Goal: Transaction & Acquisition: Obtain resource

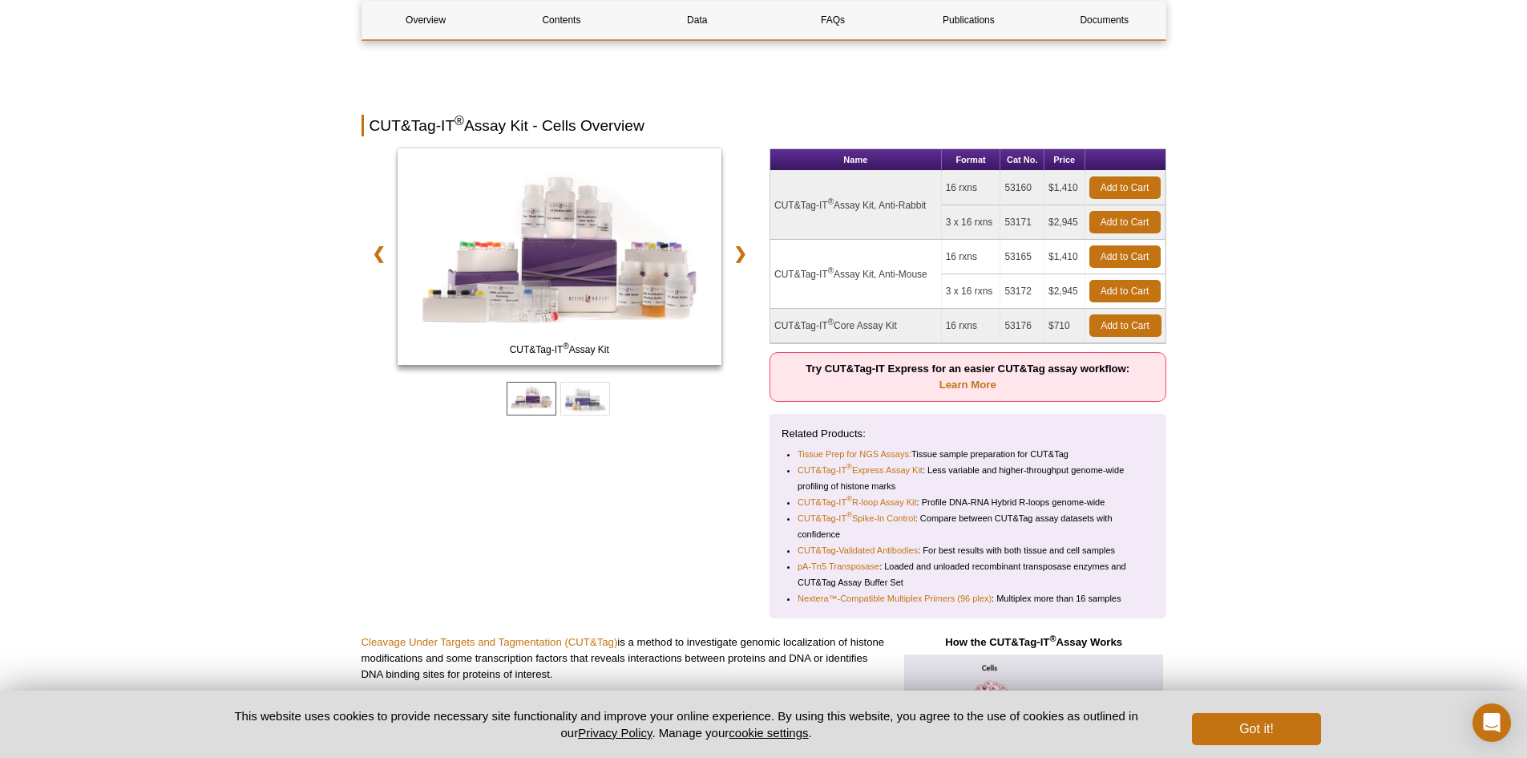
scroll to position [80, 0]
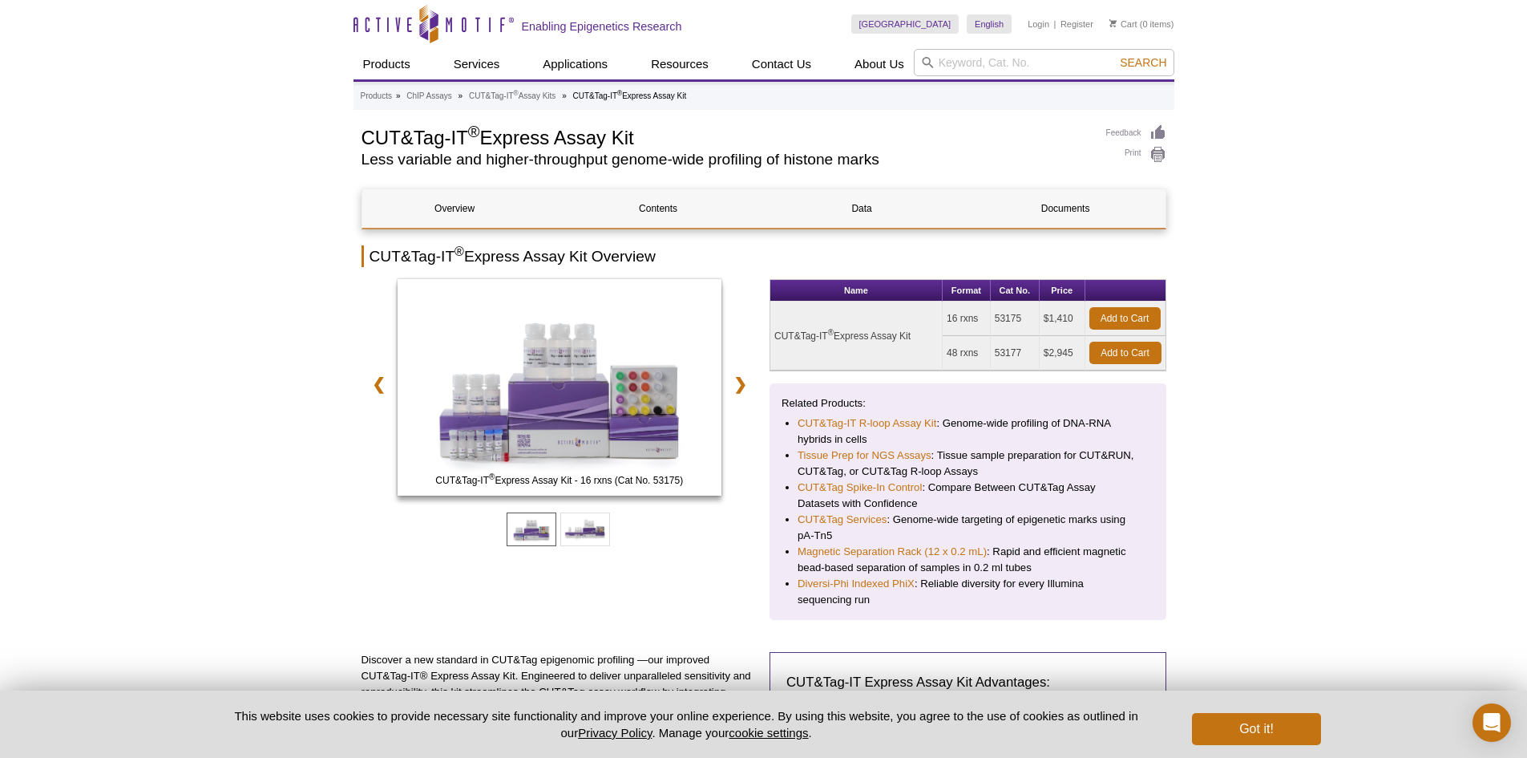
click at [963, 354] on td "48 rxns" at bounding box center [967, 353] width 48 height 34
click at [1102, 350] on link "Add to Cart" at bounding box center [1126, 353] width 72 height 22
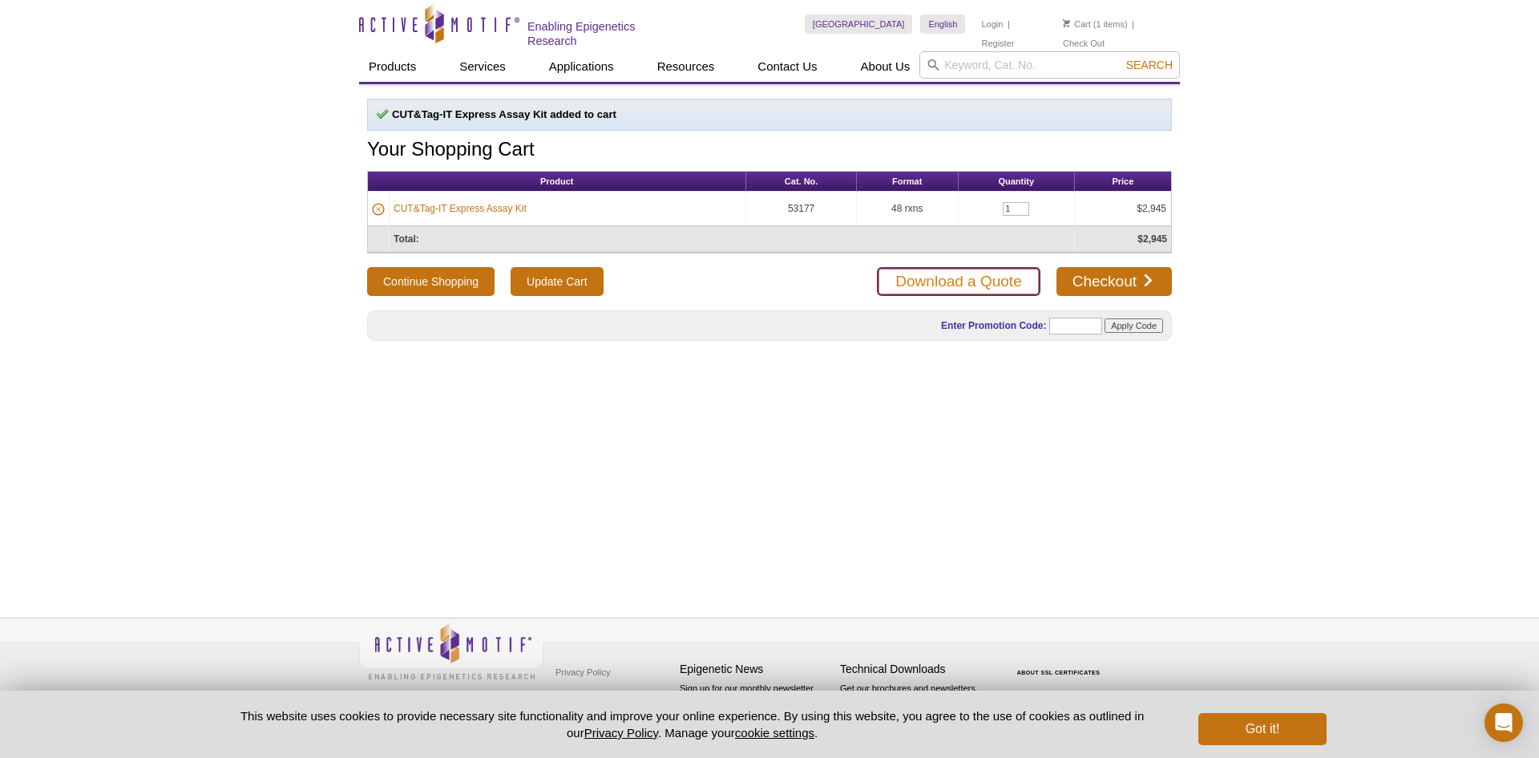
click at [890, 288] on link "Download a Quote" at bounding box center [958, 281] width 163 height 29
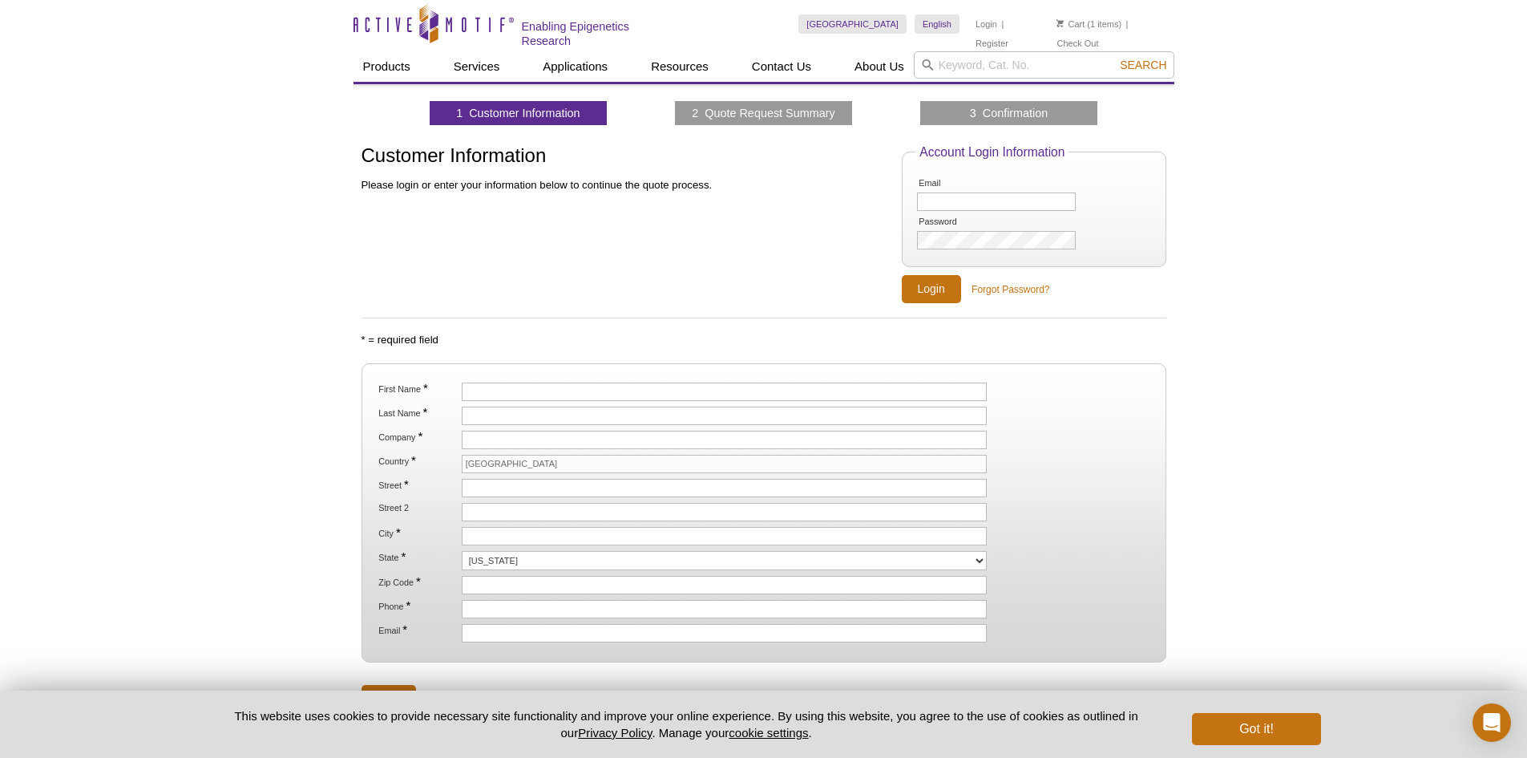
click at [1087, 21] on li "Cart (1 items)" at bounding box center [1089, 23] width 65 height 19
click at [1062, 18] on li "Cart (1 items)" at bounding box center [1089, 23] width 65 height 19
click at [1071, 27] on link "Cart" at bounding box center [1071, 23] width 28 height 11
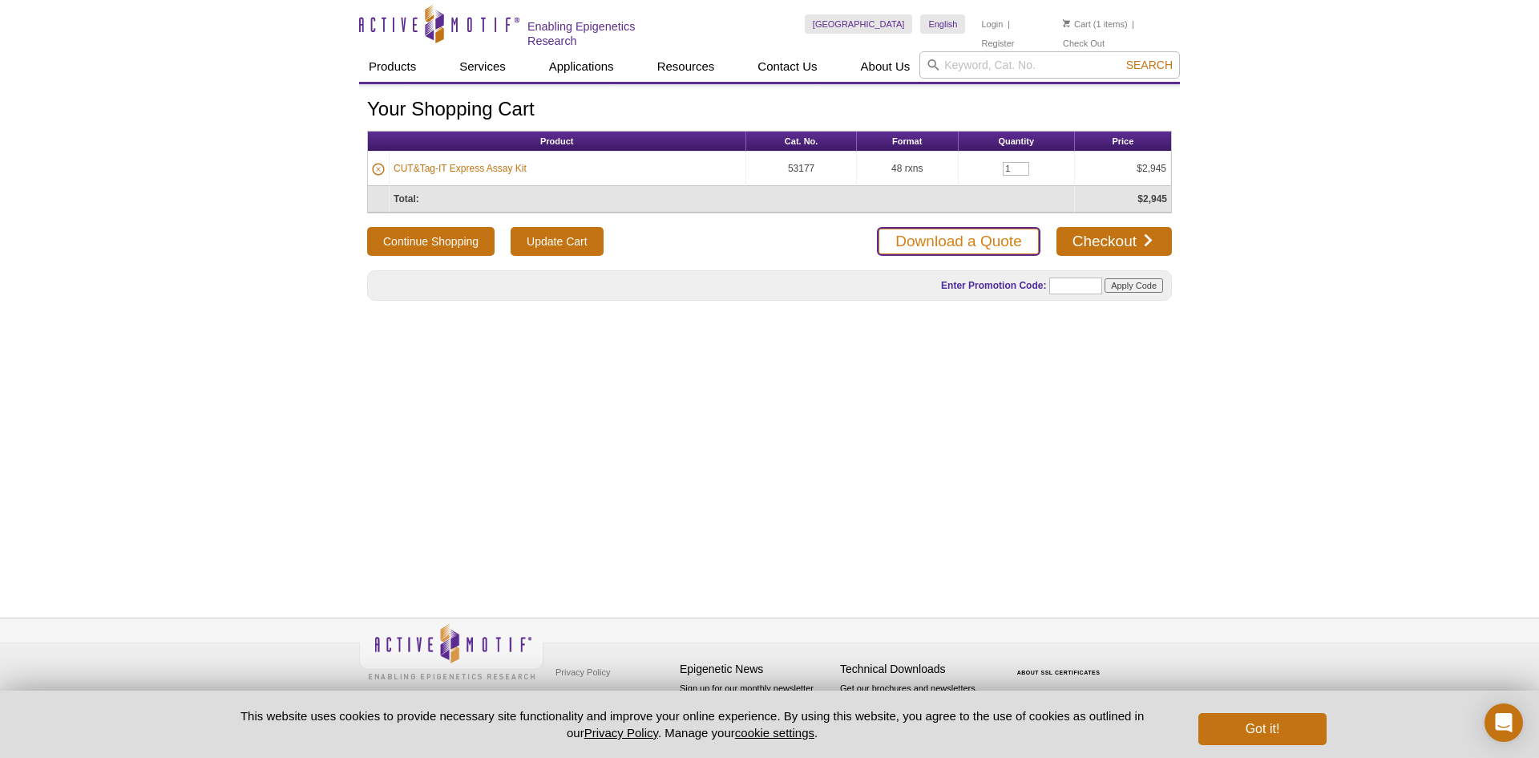
click at [956, 235] on link "Download a Quote" at bounding box center [958, 241] width 163 height 29
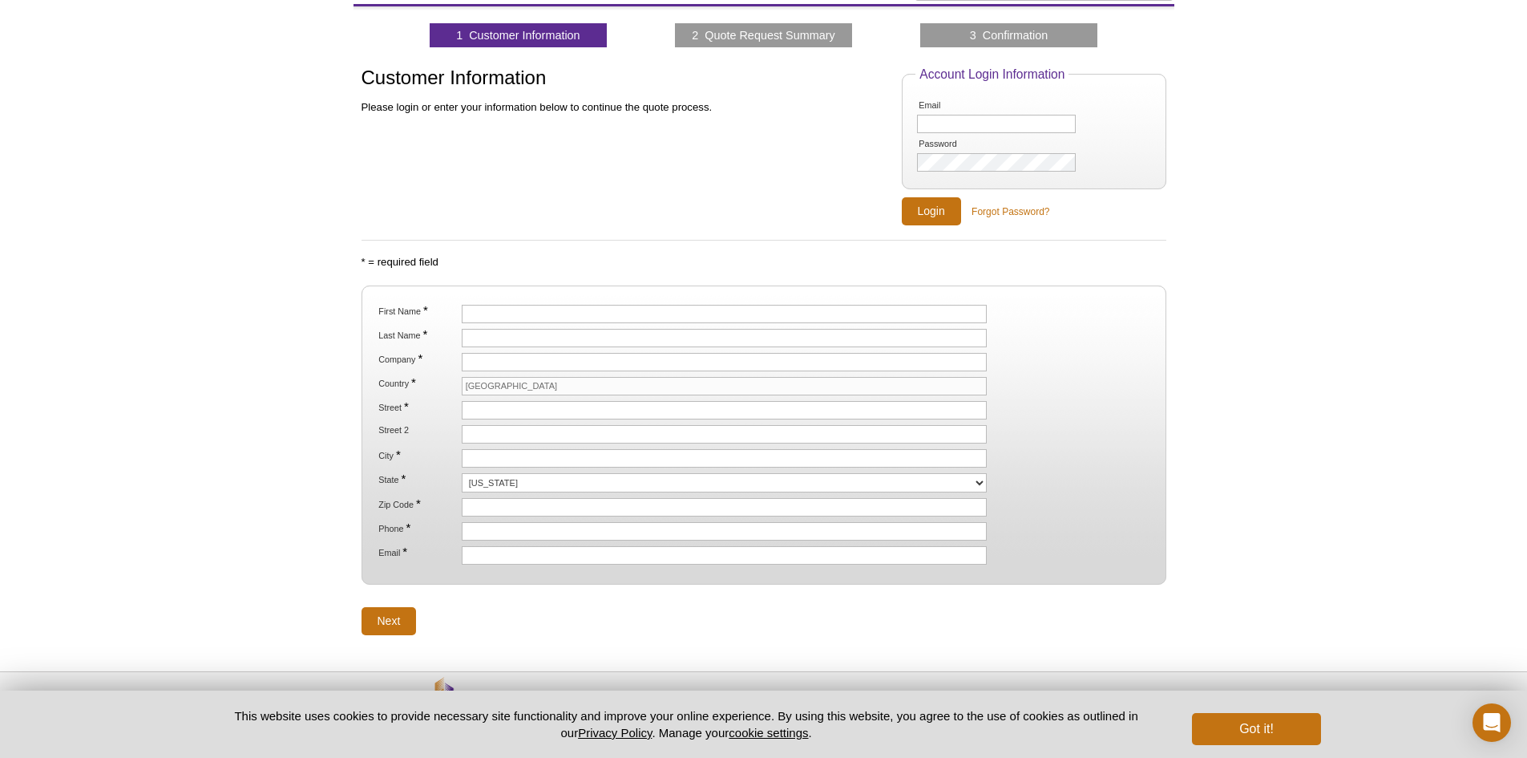
scroll to position [50, 0]
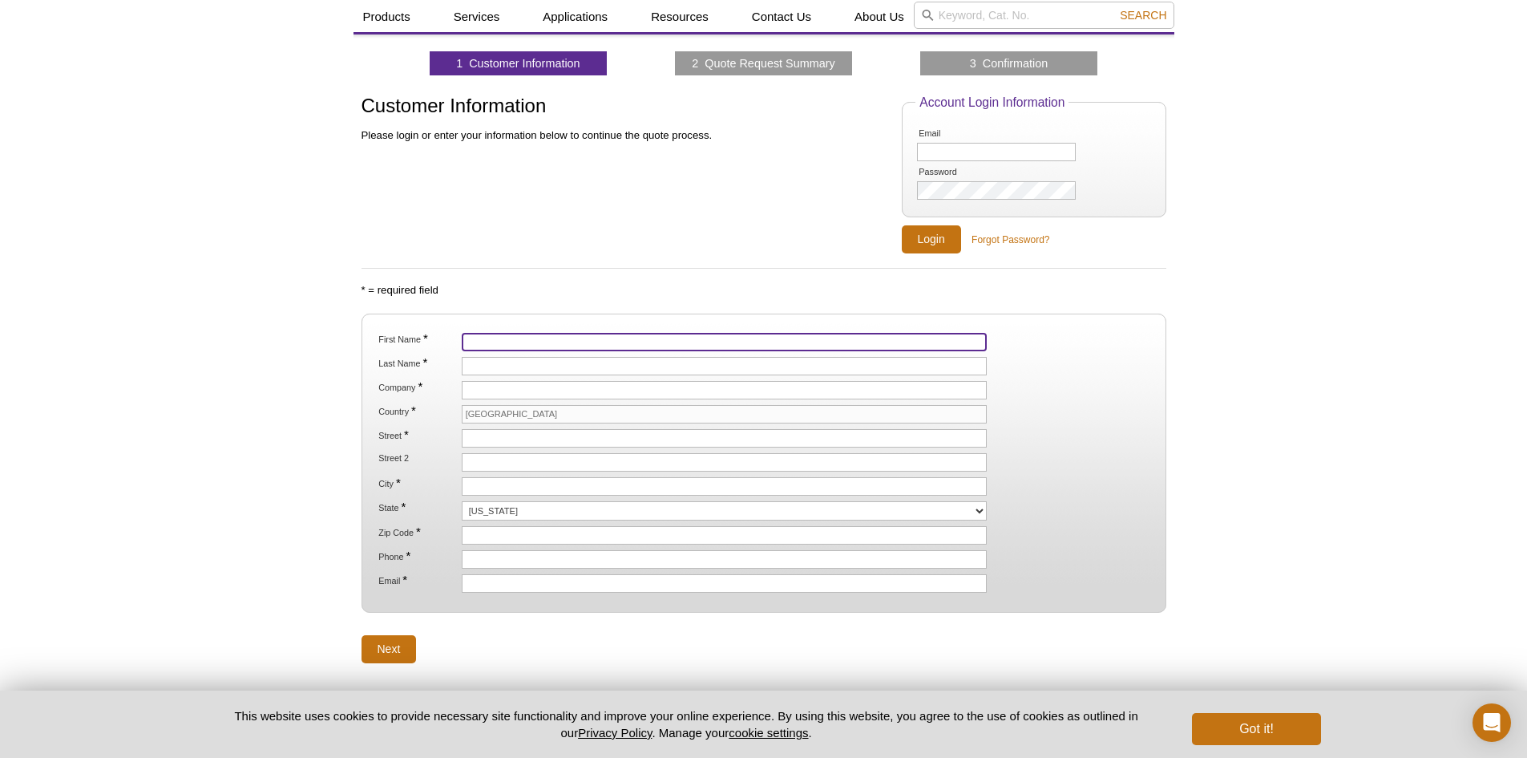
click at [502, 333] on input "First Name *" at bounding box center [725, 342] width 526 height 18
type input "ELIF"
type input "SARINAY CENIK"
type input "[GEOGRAPHIC_DATA][US_STATE]"
type input "[GEOGRAPHIC_DATA]"
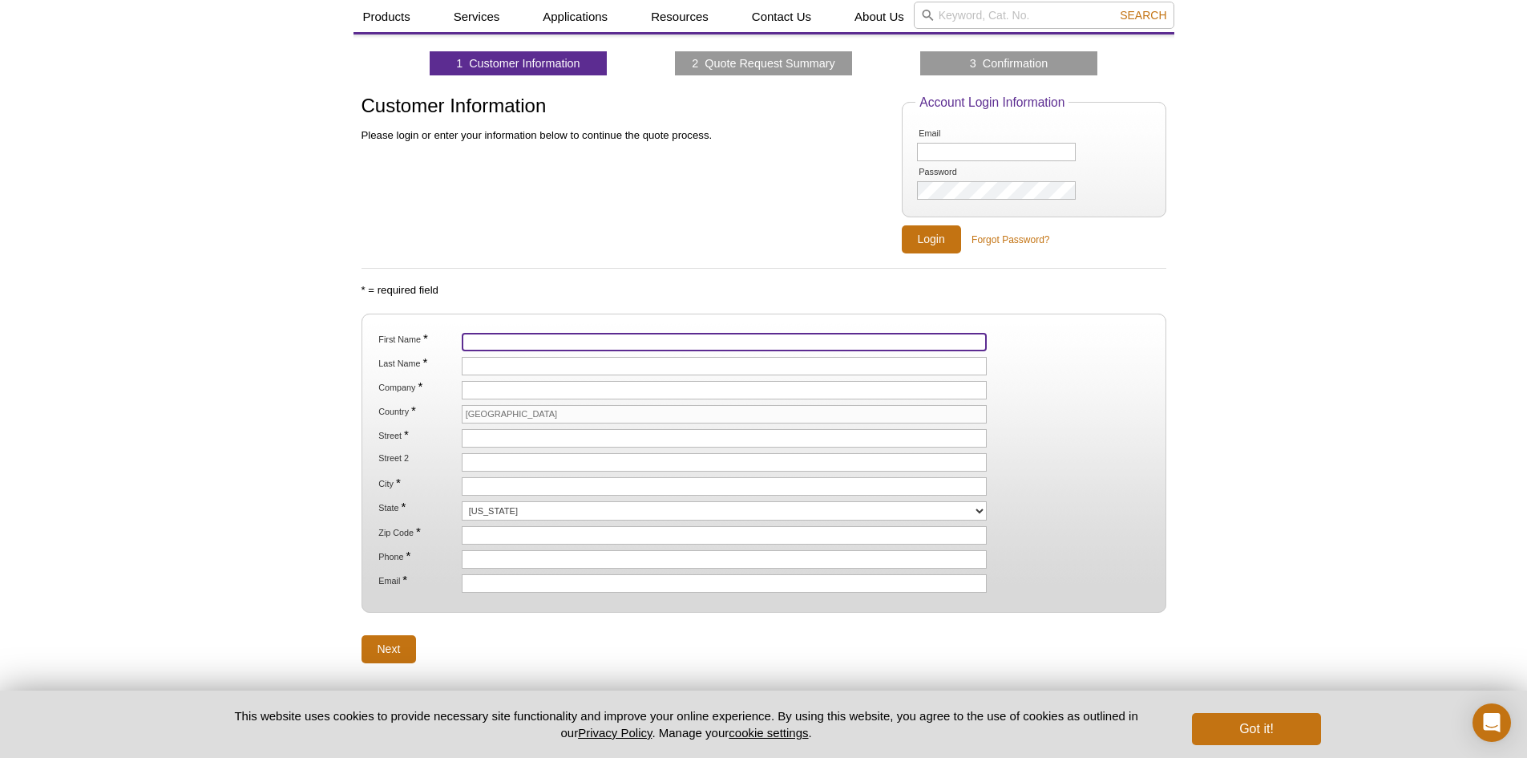
type input "Austin"
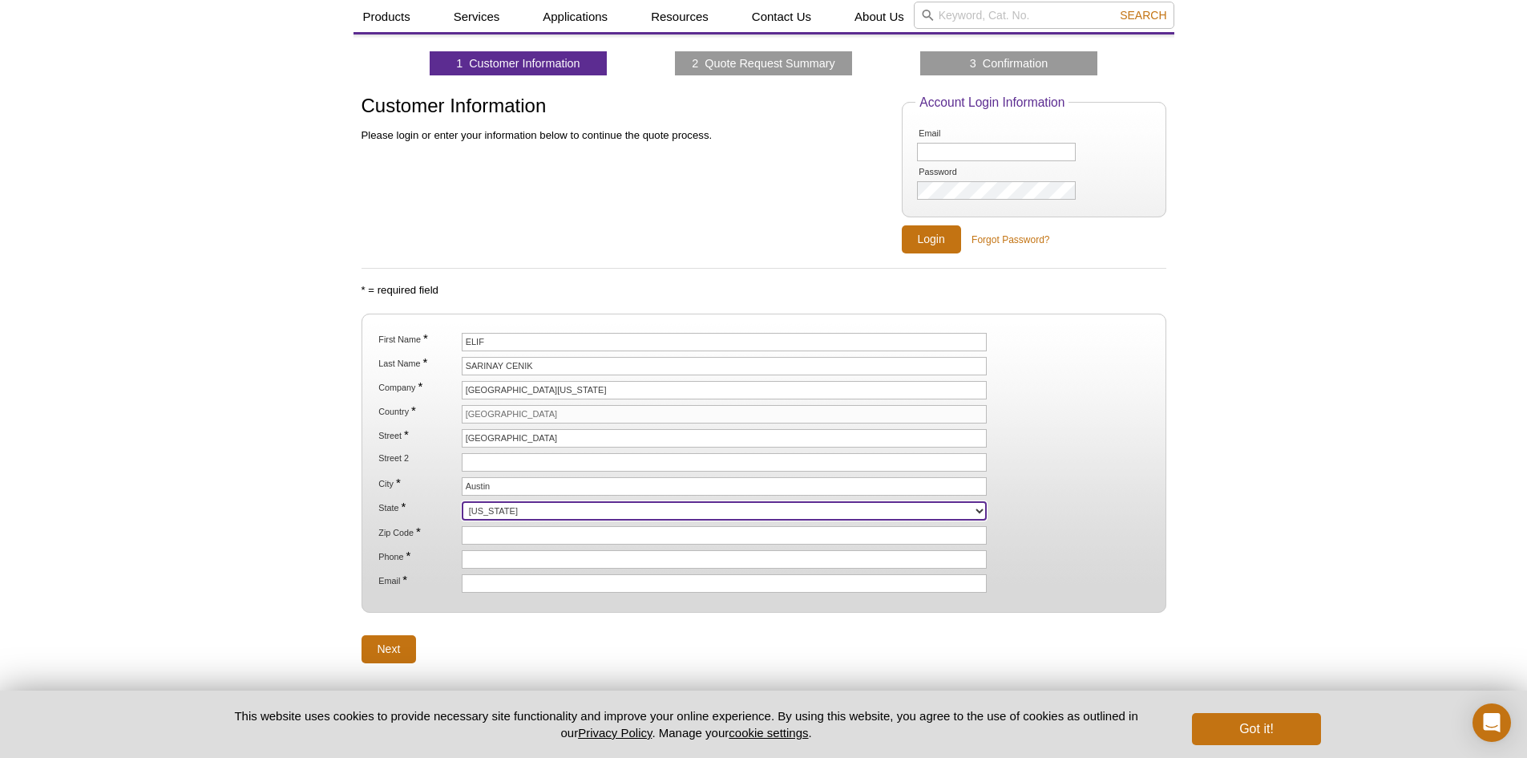
select select "TX"
type input "78712"
type input "6173197910"
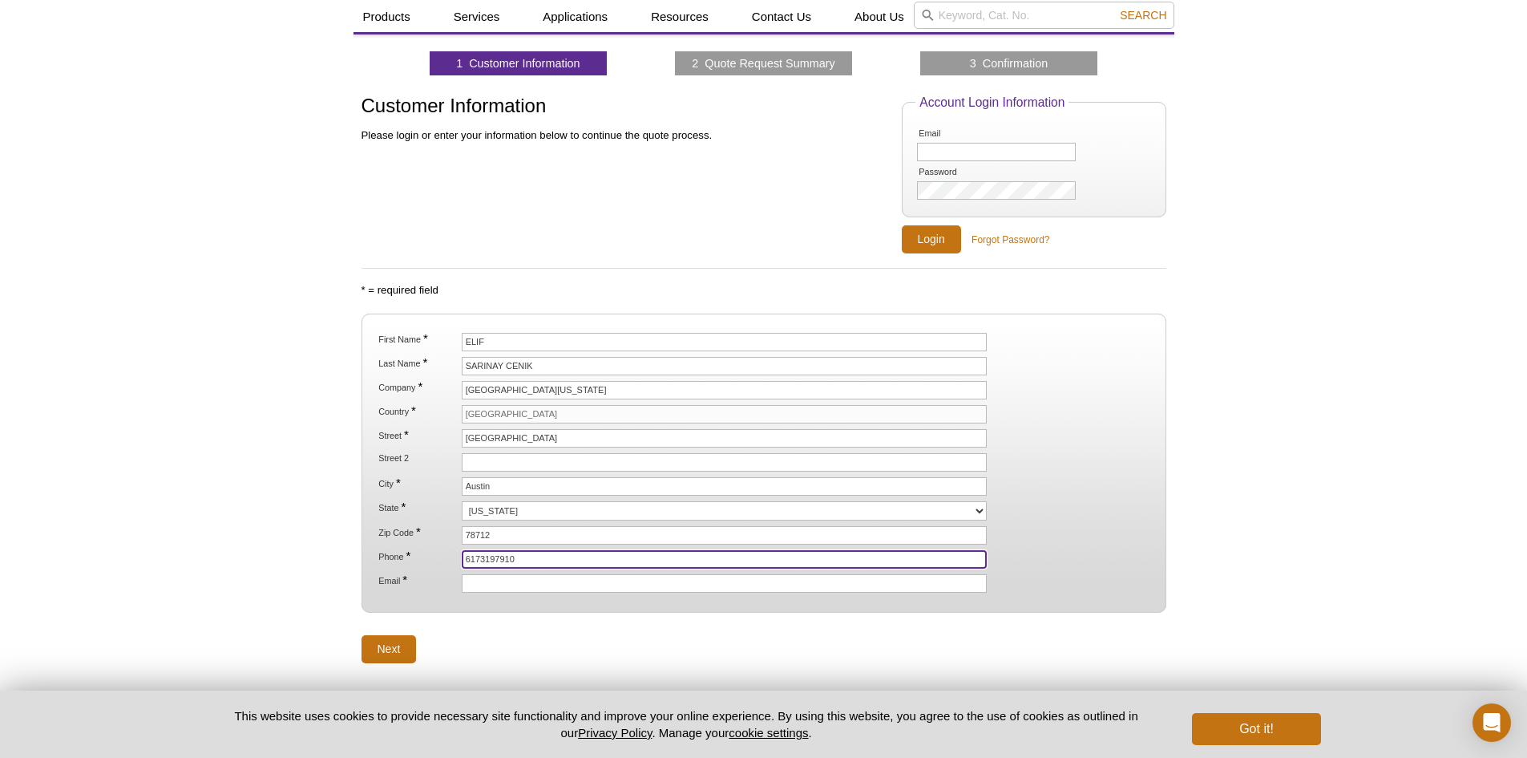
type input "[EMAIL_ADDRESS][DOMAIN_NAME]"
click at [405, 645] on input "Next" at bounding box center [389, 649] width 55 height 28
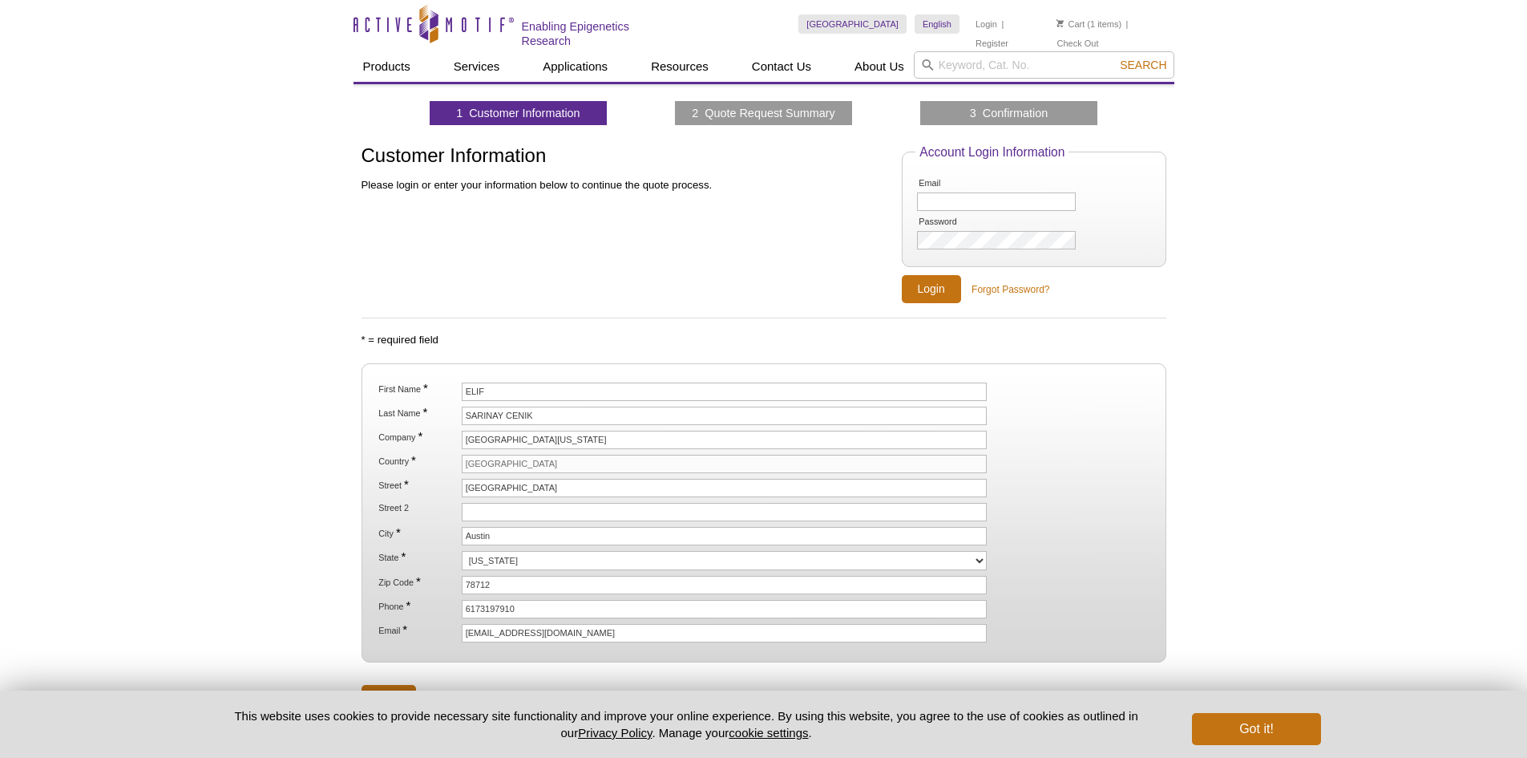
select select "[GEOGRAPHIC_DATA]"
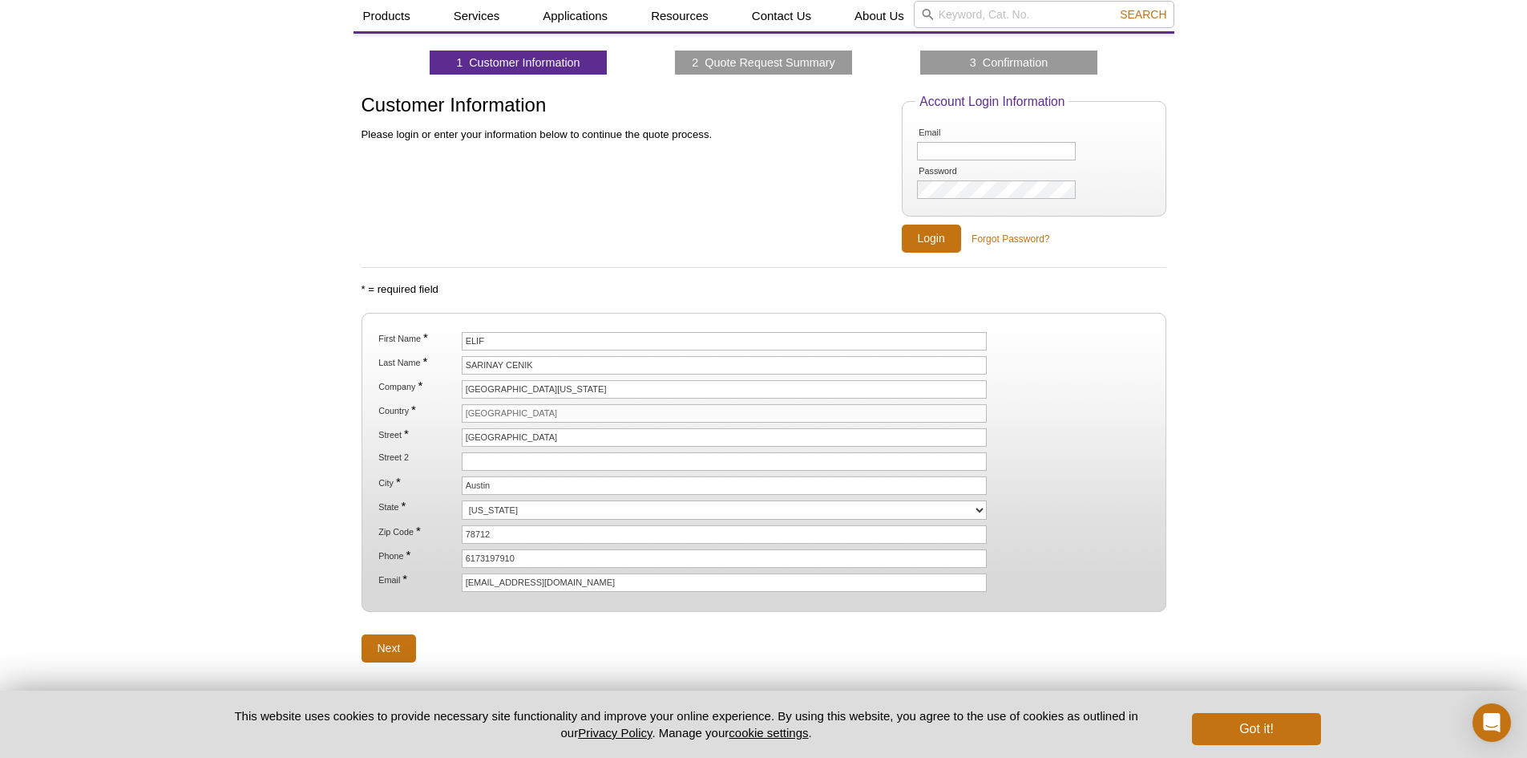
scroll to position [50, 0]
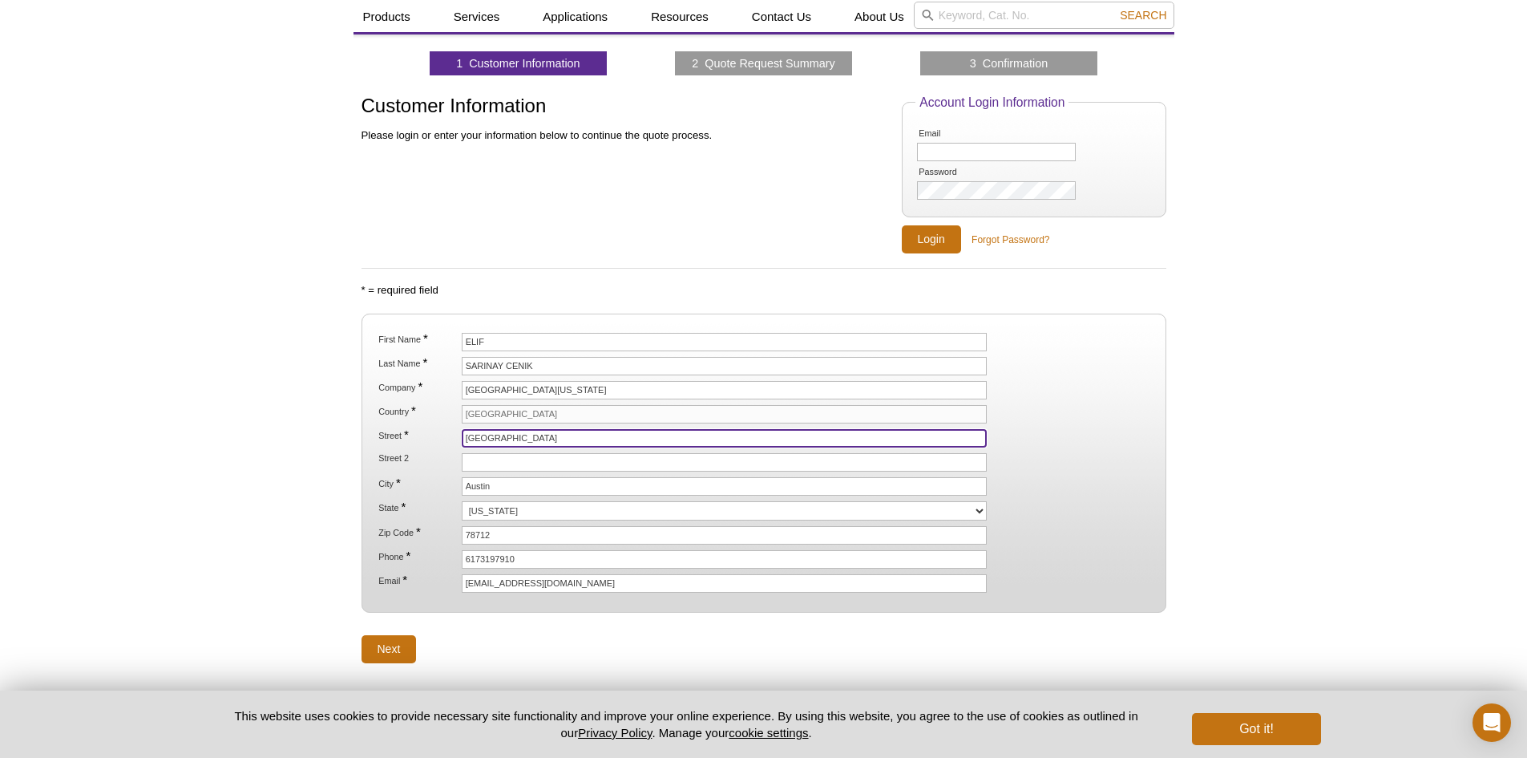
click at [518, 435] on input "2415 Speedway" at bounding box center [725, 438] width 526 height 18
paste input "University of Texas at Austin Moffett Molecular Biology Building (MBB), Rm 2.14…"
drag, startPoint x: 863, startPoint y: 439, endPoint x: 952, endPoint y: 439, distance: 89.8
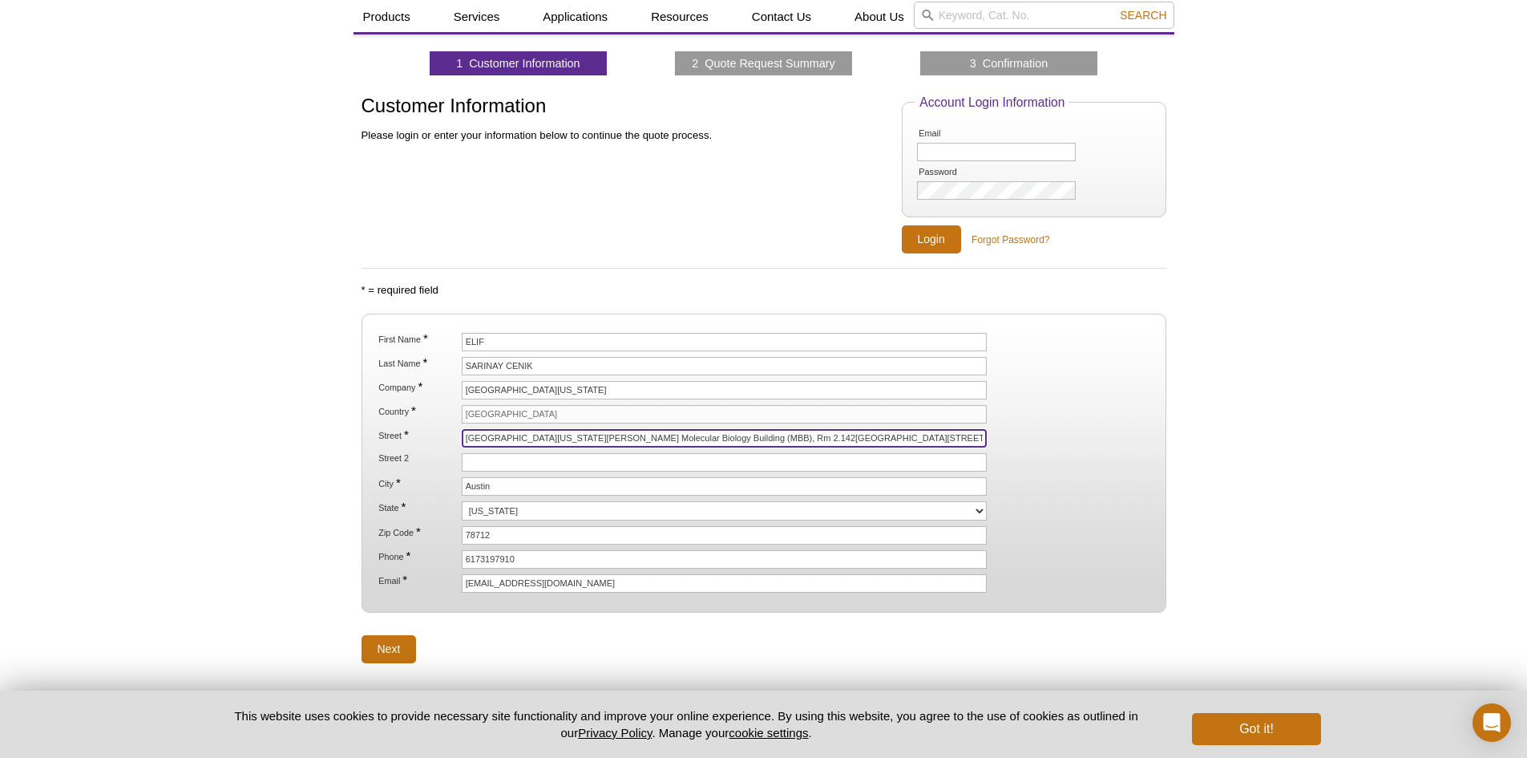
click at [952, 439] on input "University of Texas at Austin Moffett Molecular Biology Building (MBB), Rm 2.14…" at bounding box center [725, 438] width 526 height 18
drag, startPoint x: 796, startPoint y: 437, endPoint x: 866, endPoint y: 437, distance: 69.7
click at [866, 437] on input "University of Texas at Austin Moffett Molecular Biology Building (MBB), Rm 2.14…" at bounding box center [725, 438] width 526 height 18
type input "University of Texas at Austin Moffett Molecular Biology Building (MBB), Rm 2.14…"
click at [520, 458] on input "Street 2" at bounding box center [725, 462] width 526 height 18
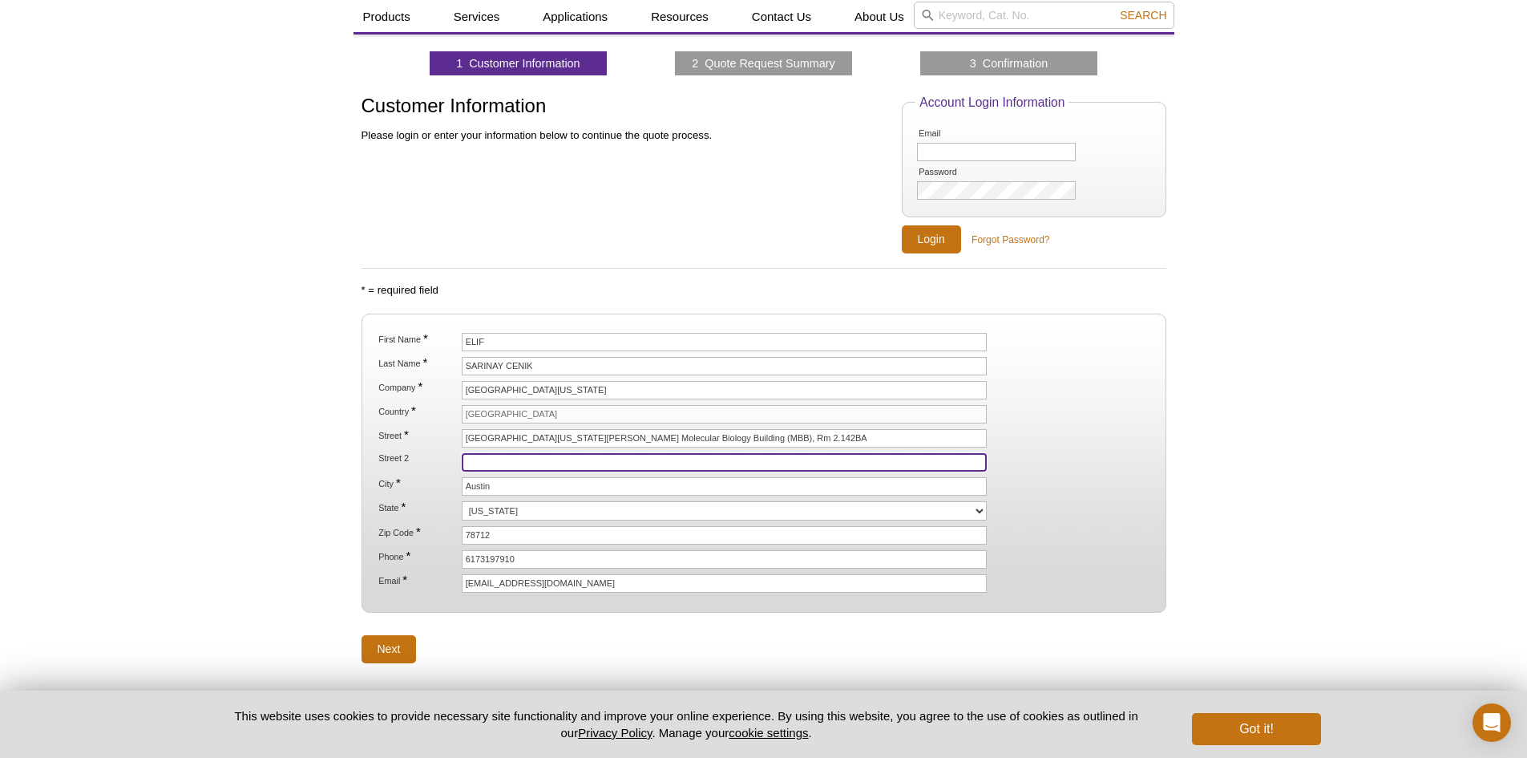
paste input "2500 Speedway,"
type input "2500 Speedway"
click at [406, 637] on input "Next" at bounding box center [389, 649] width 55 height 28
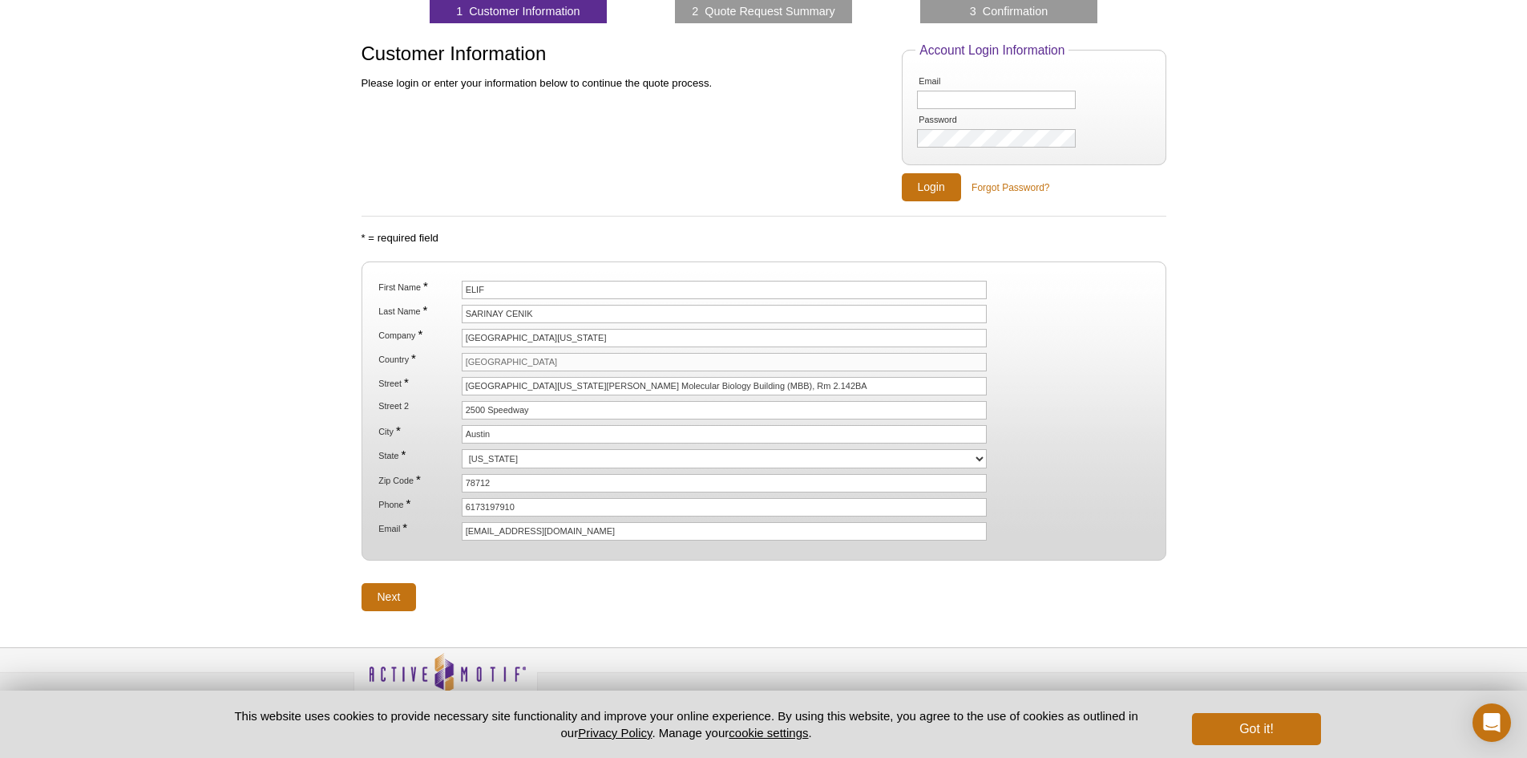
scroll to position [130, 0]
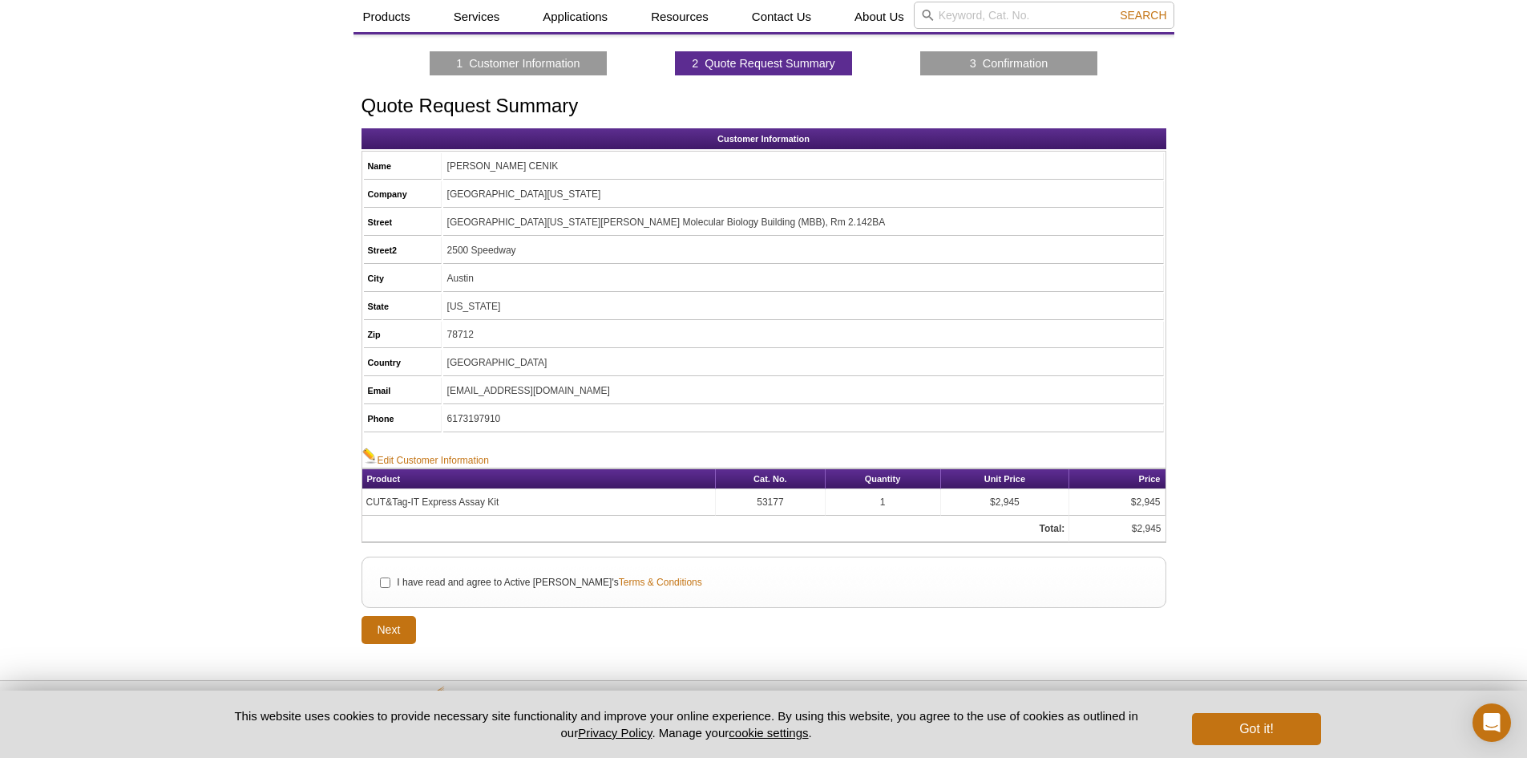
scroll to position [110, 0]
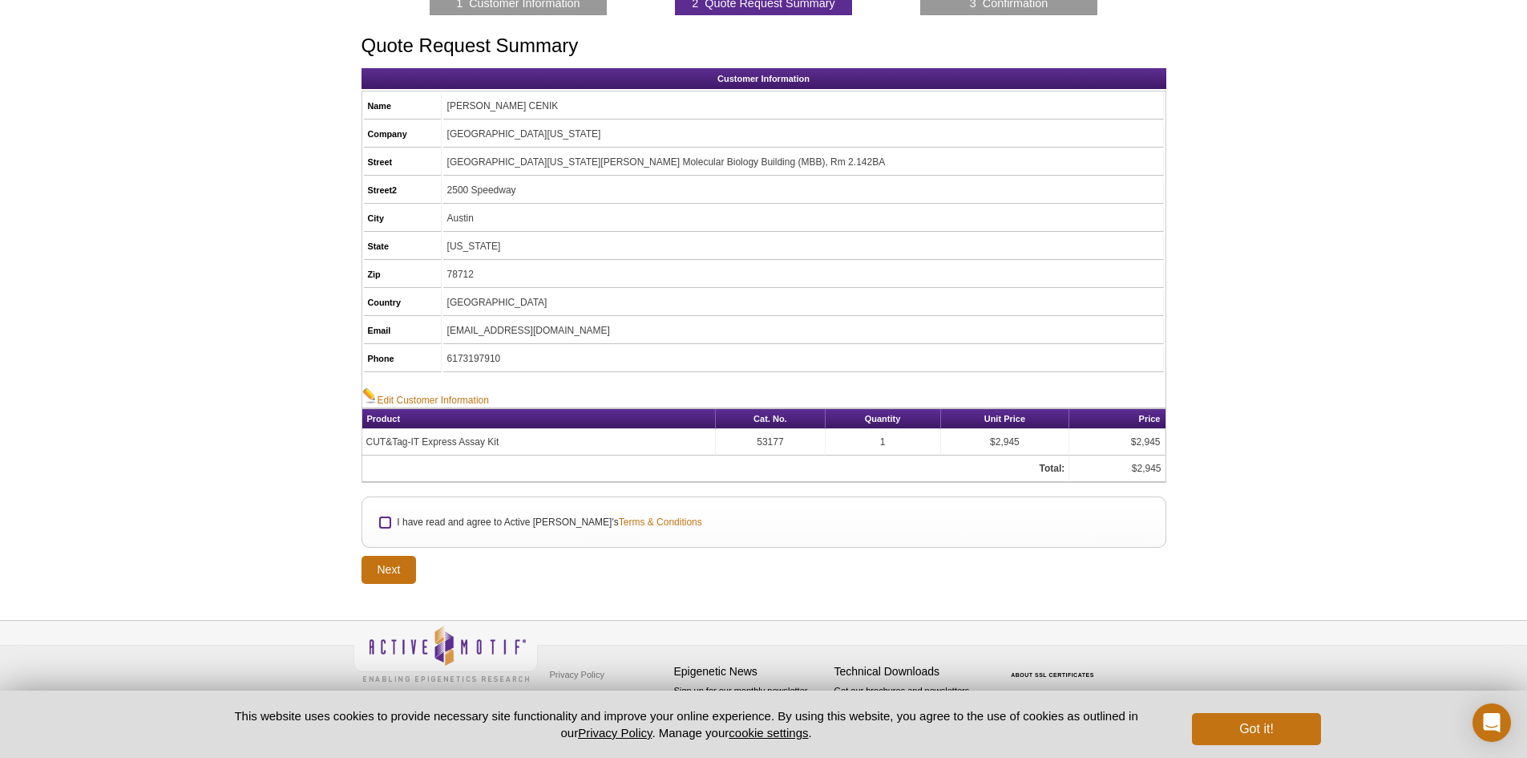
click at [386, 517] on input "I have read and agree to Active Motif's Terms & Conditions" at bounding box center [385, 522] width 10 height 10
checkbox input "true"
click at [392, 564] on input "Next" at bounding box center [389, 570] width 55 height 28
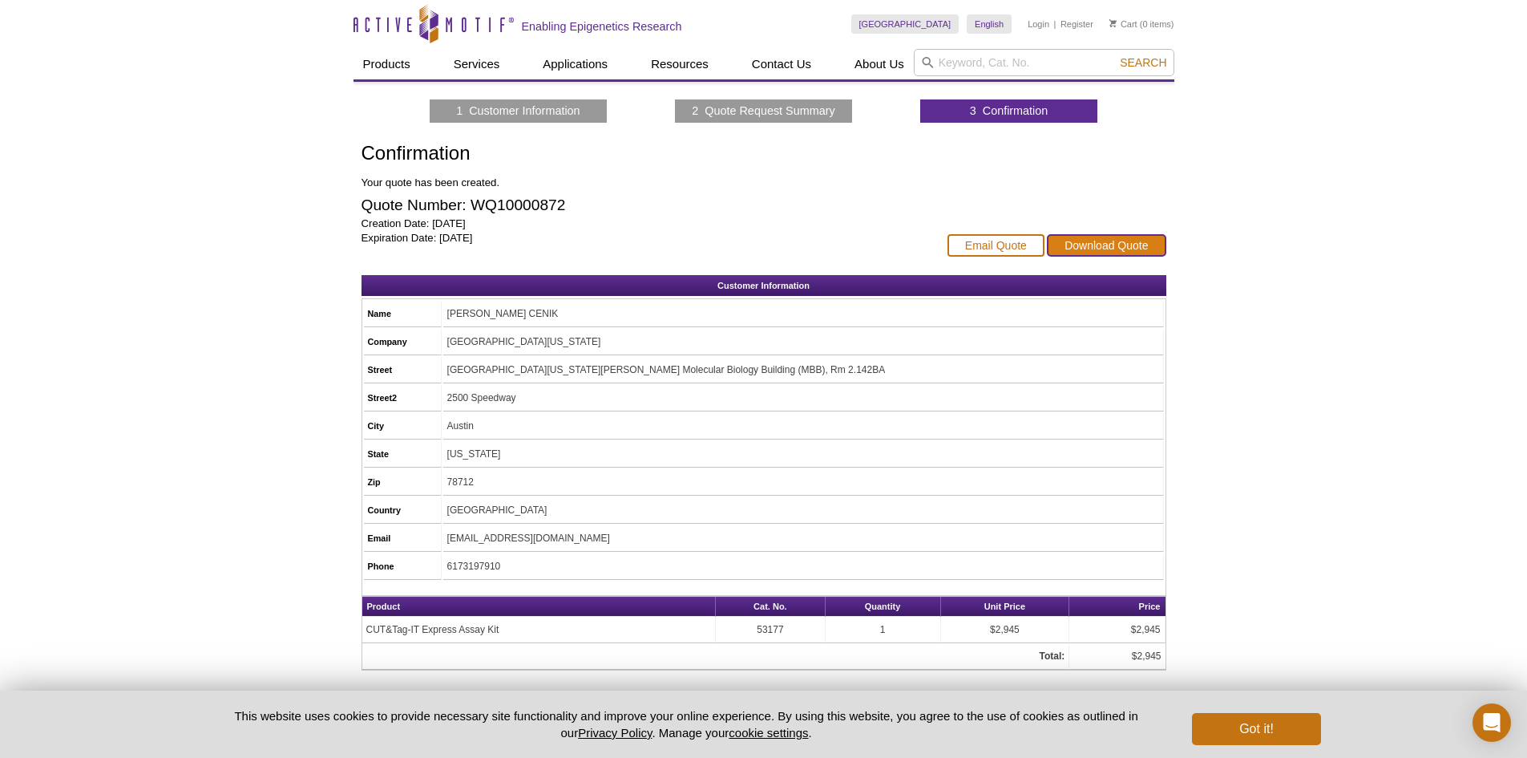
click at [1077, 239] on link "Download Quote" at bounding box center [1106, 245] width 119 height 22
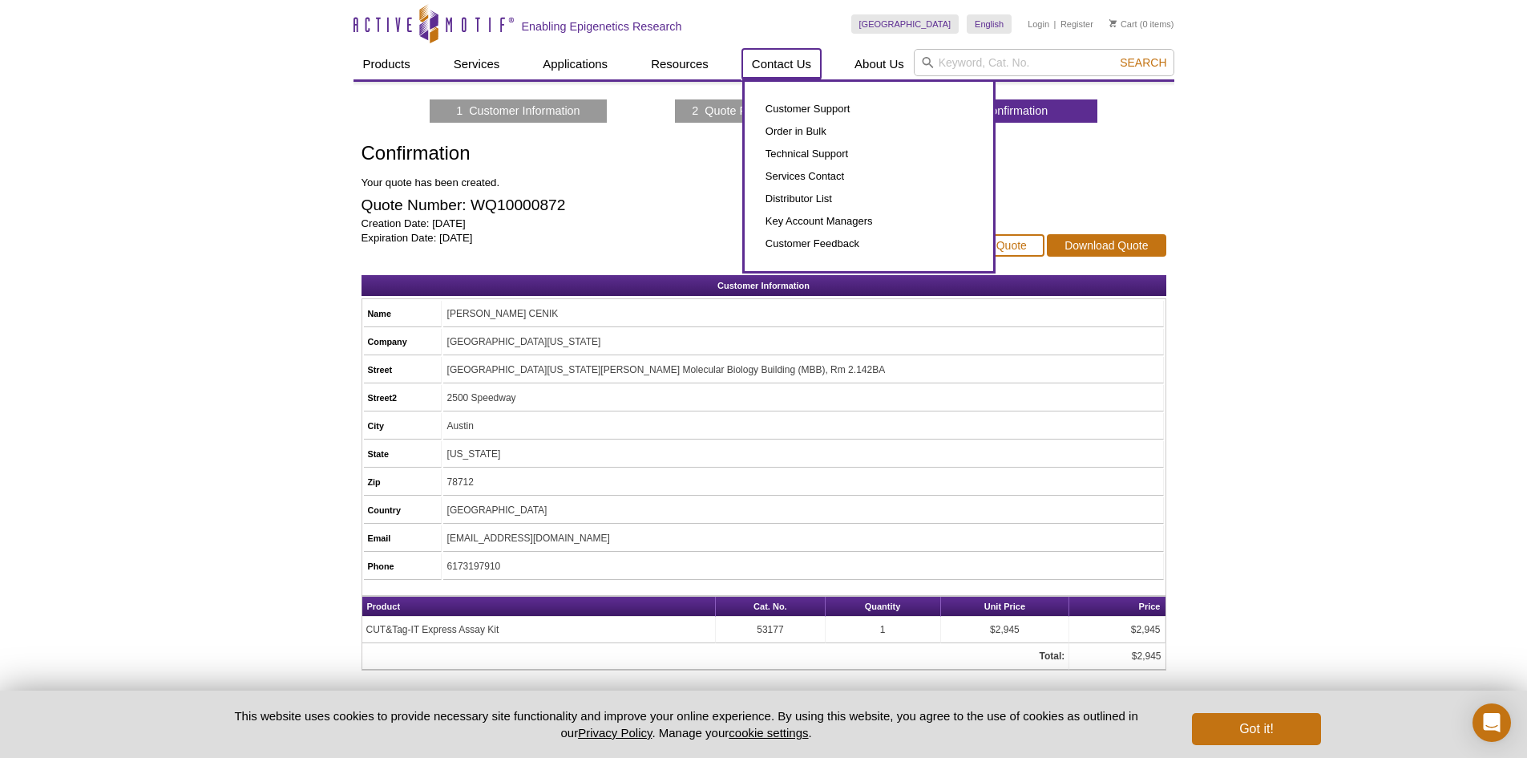
click at [782, 74] on link "Contact Us" at bounding box center [781, 64] width 79 height 30
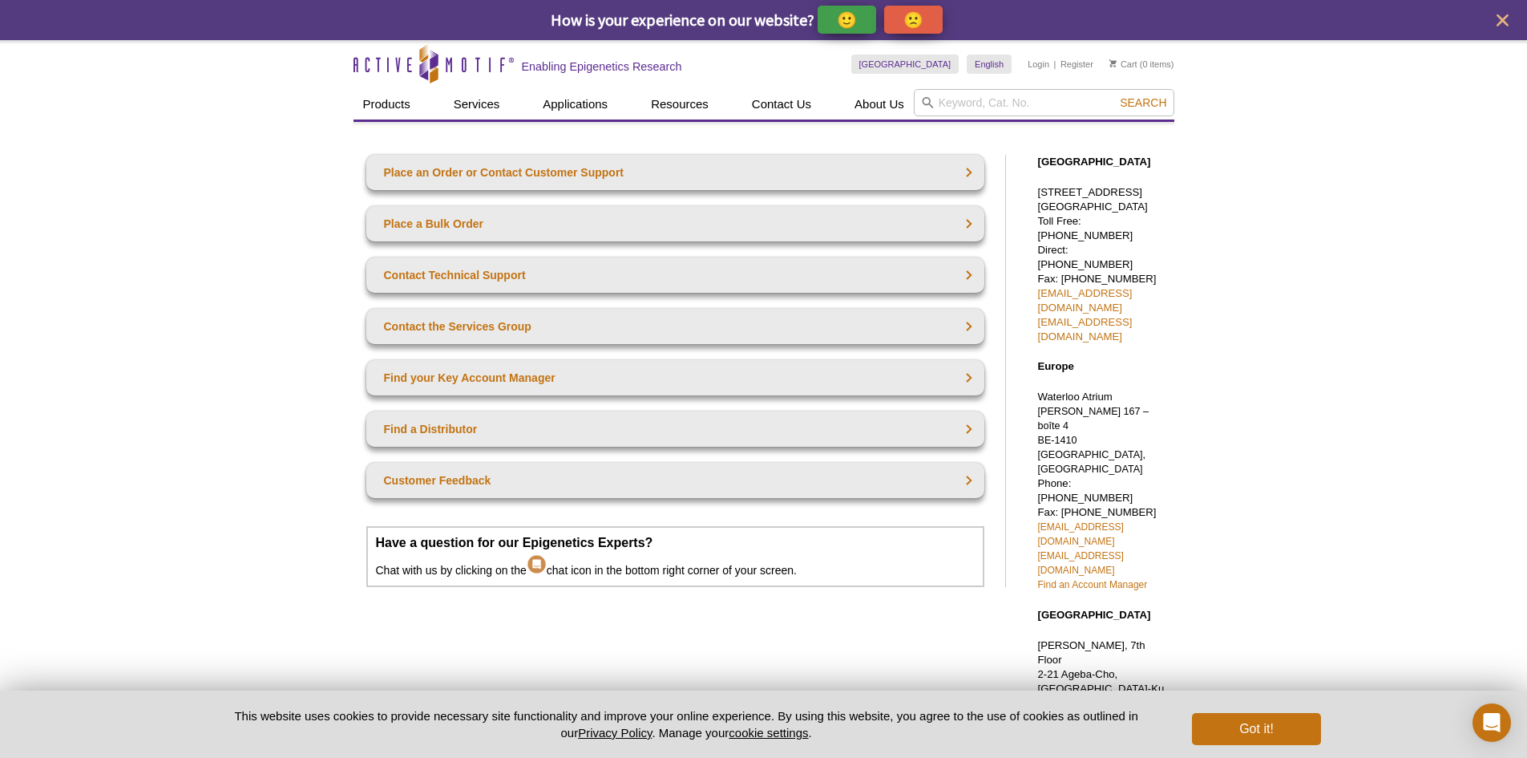
drag, startPoint x: 1106, startPoint y: 204, endPoint x: 1034, endPoint y: 189, distance: 73.0
click at [1034, 189] on div "North America 1914 Palomar Oaks Way, Suite 150 Carlsbad, CA 92008 Toll Free: 87…" at bounding box center [1098, 585] width 152 height 893
copy p "1914 Palomar Oaks Way, Suite 150"
click at [1107, 241] on p "1914 Palomar Oaks Way, Suite 150 Carlsbad, CA 92008 Toll Free: 877 222 9543 Dir…" at bounding box center [1102, 264] width 128 height 159
drag, startPoint x: 1086, startPoint y: 230, endPoint x: 1155, endPoint y: 229, distance: 69.0
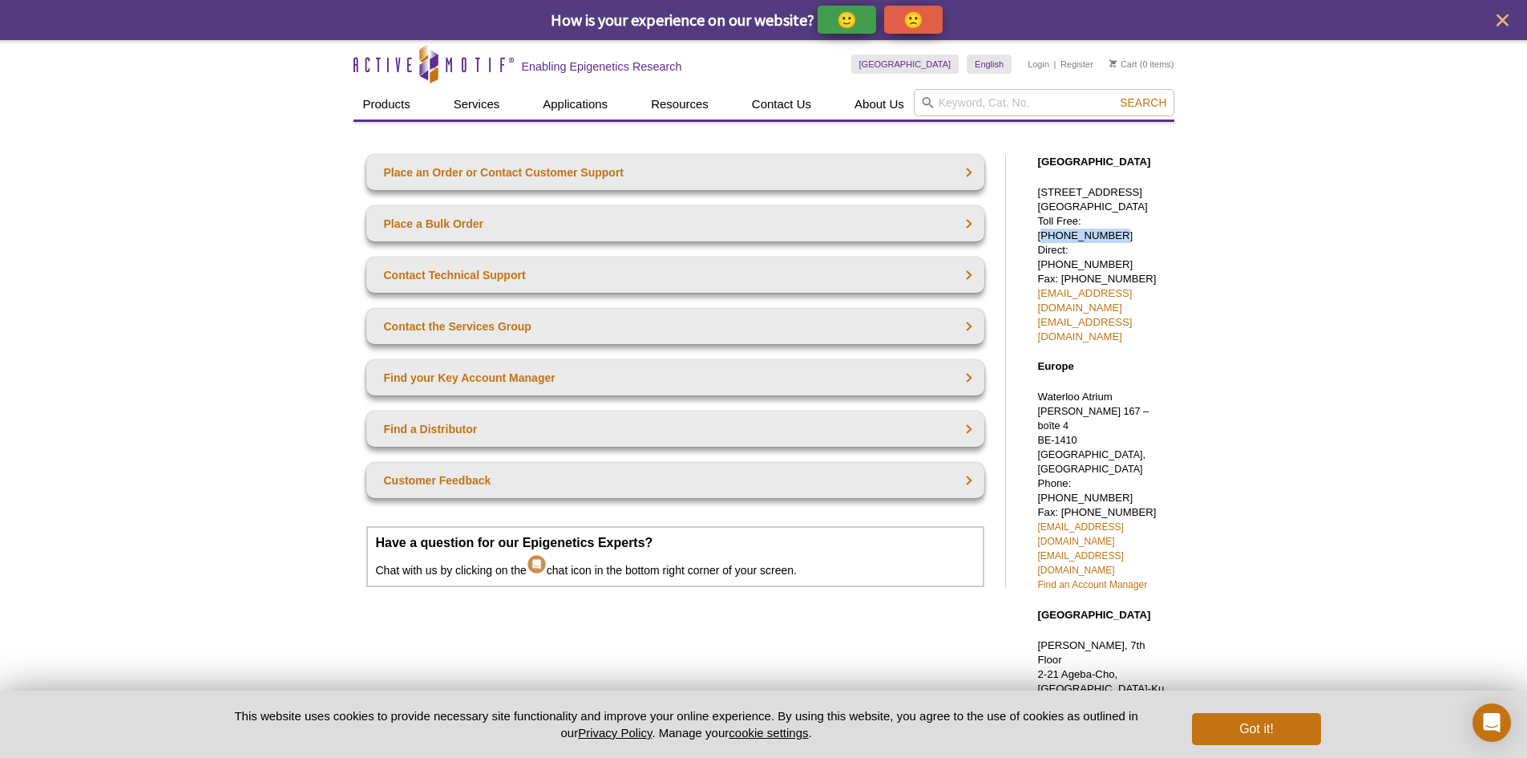
click at [1155, 229] on p "1914 Palomar Oaks Way, Suite 150 Carlsbad, CA 92008 Toll Free: 877 222 9543 Dir…" at bounding box center [1102, 264] width 128 height 159
copy p "877 222 9543"
drag, startPoint x: 1033, startPoint y: 216, endPoint x: 1157, endPoint y: 220, distance: 124.3
click at [1157, 220] on div "North America 1914 Palomar Oaks Way, Suite 150 Carlsbad, CA 92008 Toll Free: 87…" at bounding box center [1098, 585] width 152 height 893
copy p "Carlsbad, CA 92008"
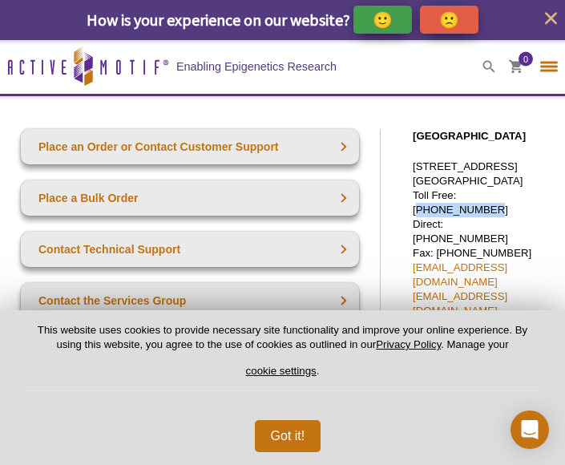
select select "[GEOGRAPHIC_DATA]"
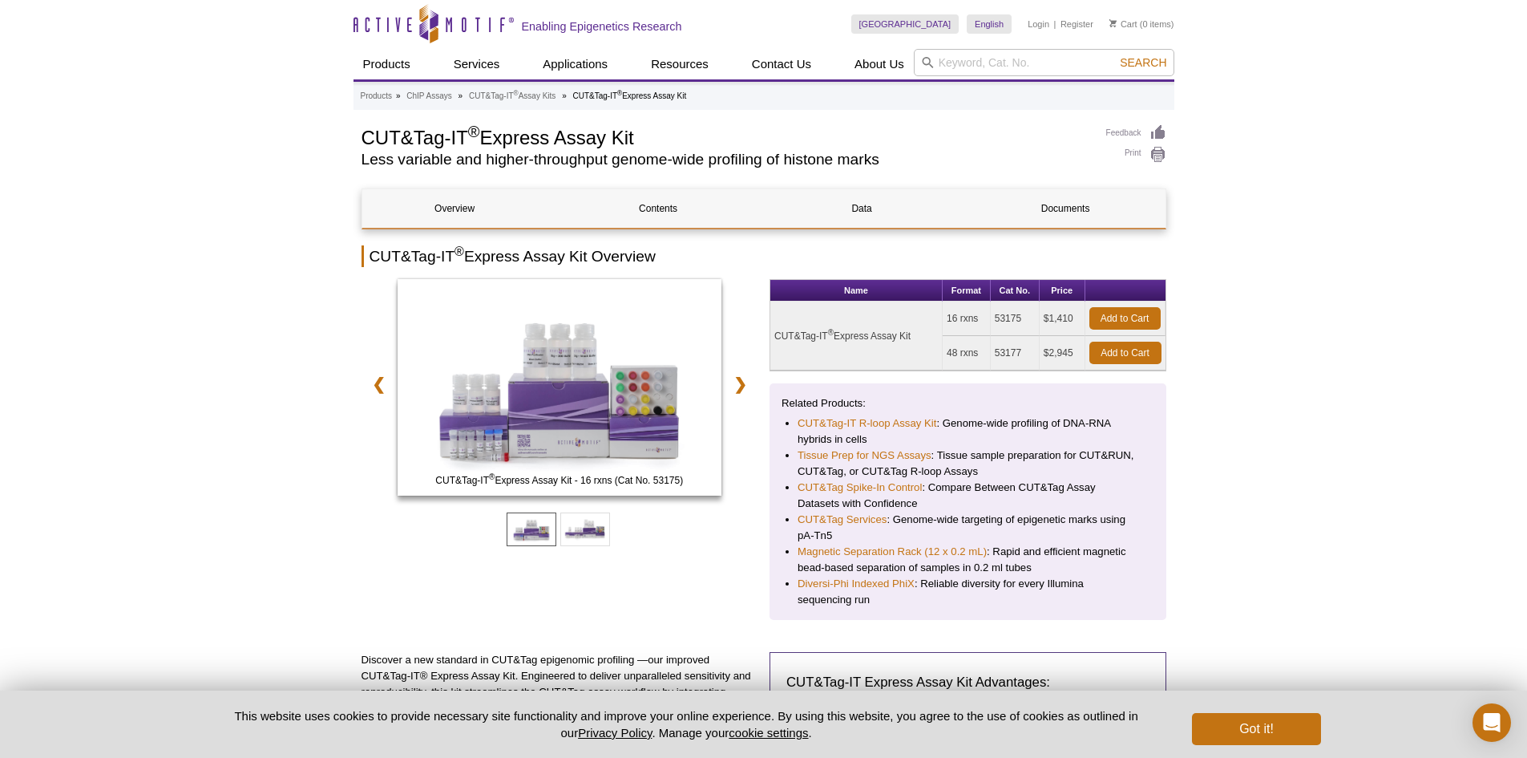
drag, startPoint x: 1073, startPoint y: 352, endPoint x: 1042, endPoint y: 350, distance: 30.6
click at [1042, 350] on td "$2,945" at bounding box center [1063, 353] width 46 height 34
copy td "$2,945"
drag, startPoint x: 1024, startPoint y: 355, endPoint x: 993, endPoint y: 353, distance: 31.4
click at [993, 353] on td "53177" at bounding box center [1015, 353] width 49 height 34
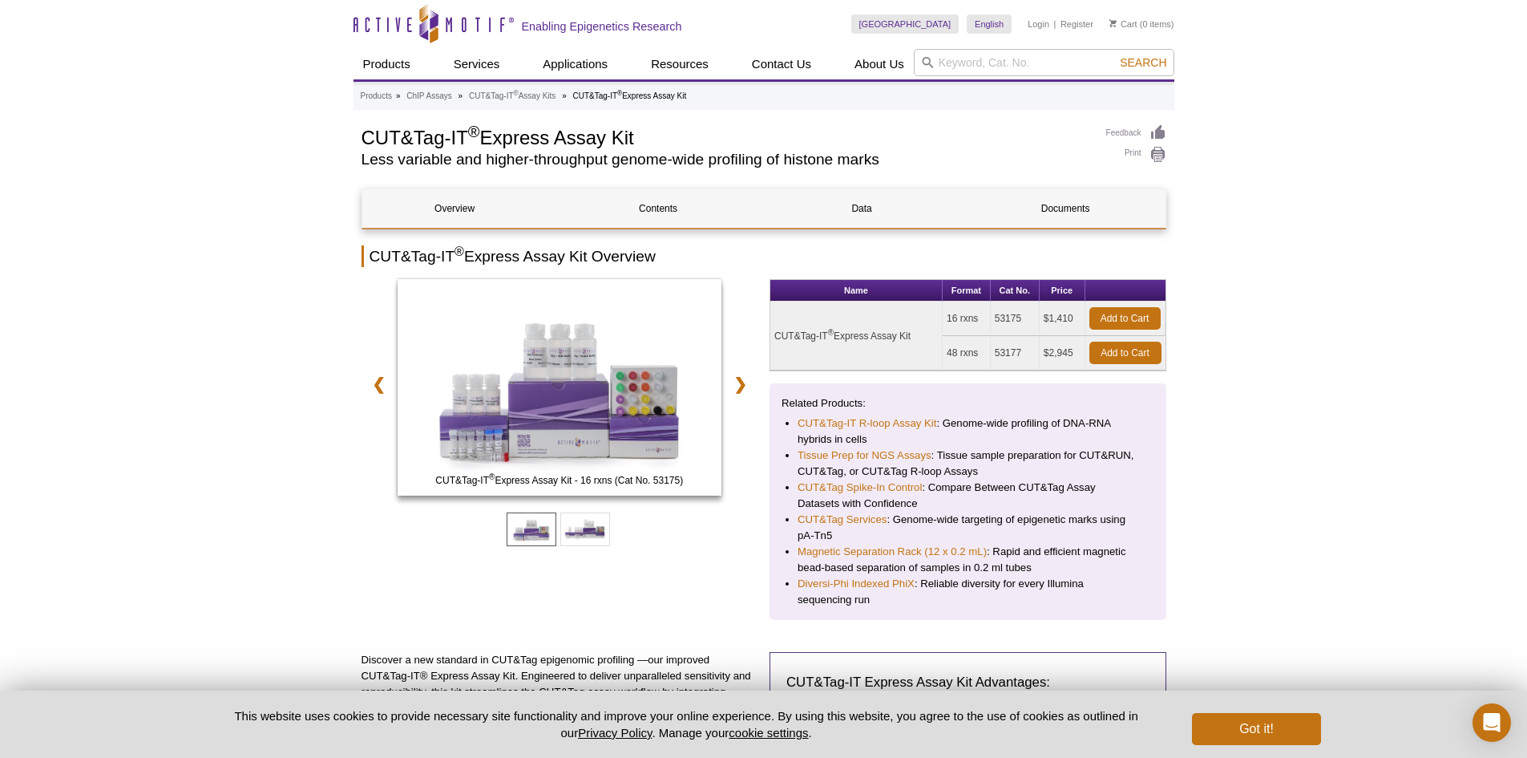
copy td "53177"
